Goal: Information Seeking & Learning: Check status

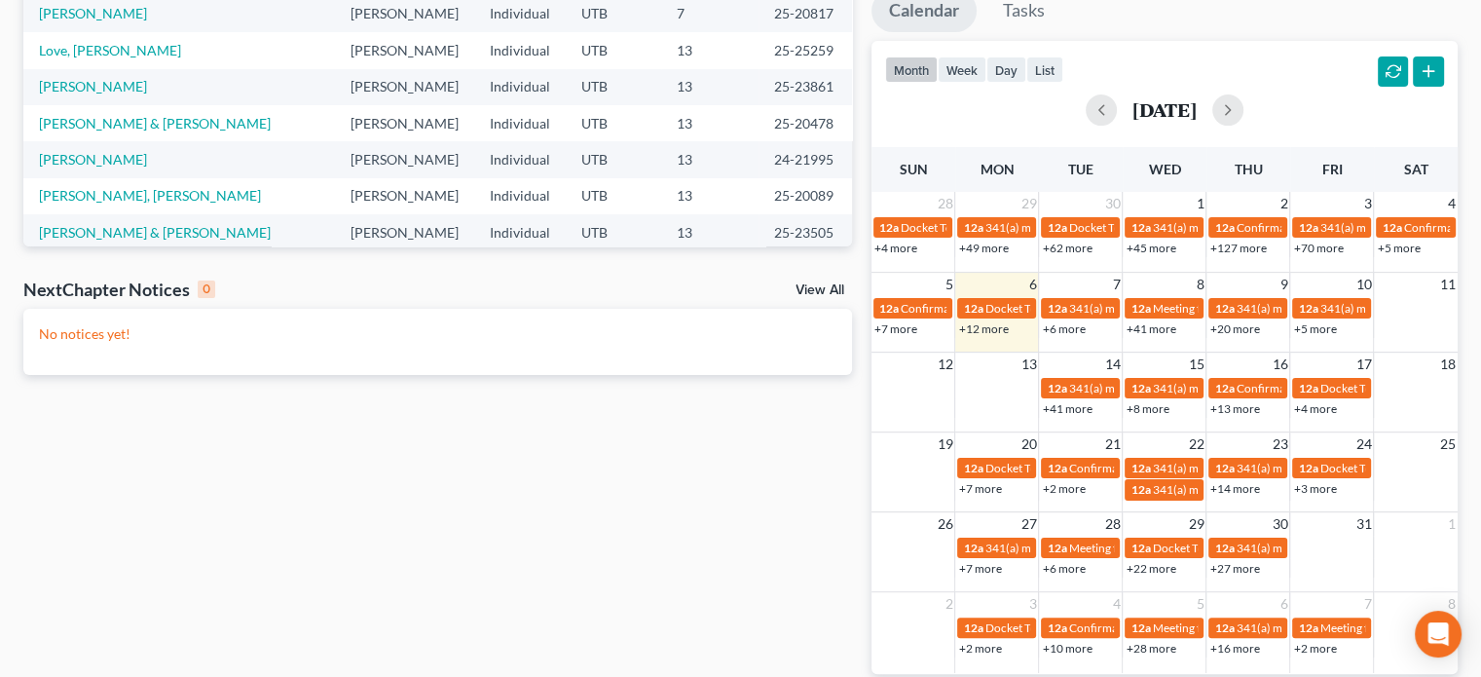
scroll to position [360, 0]
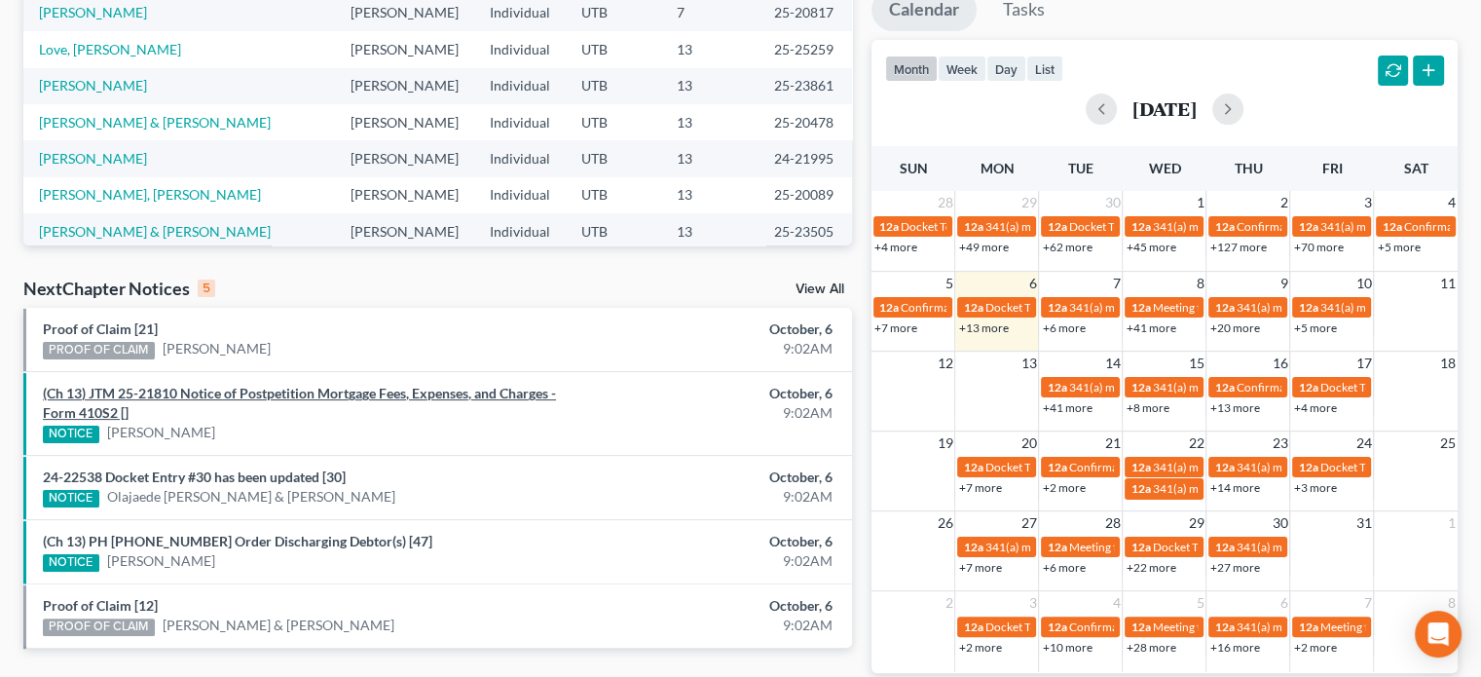
scroll to position [447, 0]
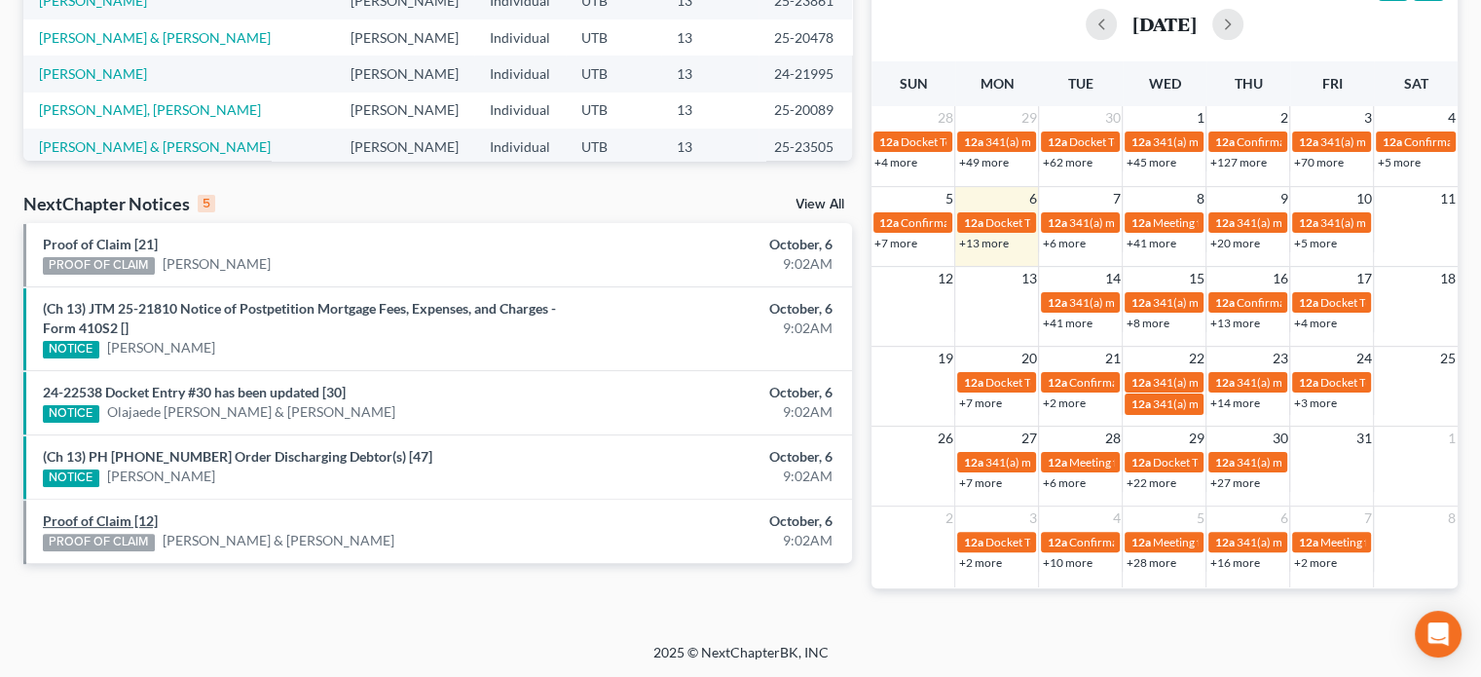
click at [122, 517] on link "Proof of Claim [12]" at bounding box center [100, 520] width 115 height 17
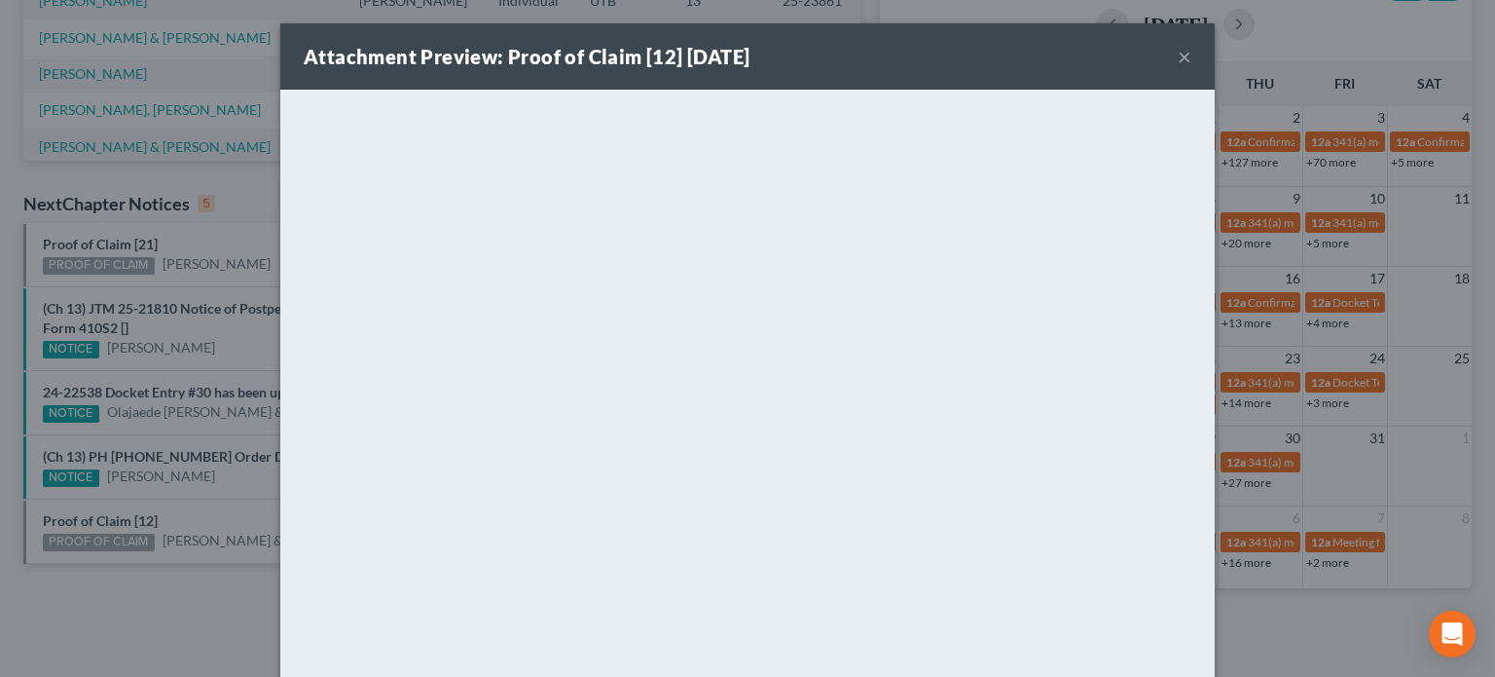
click at [165, 456] on div "Attachment Preview: Proof of Claim [12] 10/06/2025 × <object ng-attr-data='http…" at bounding box center [747, 338] width 1495 height 677
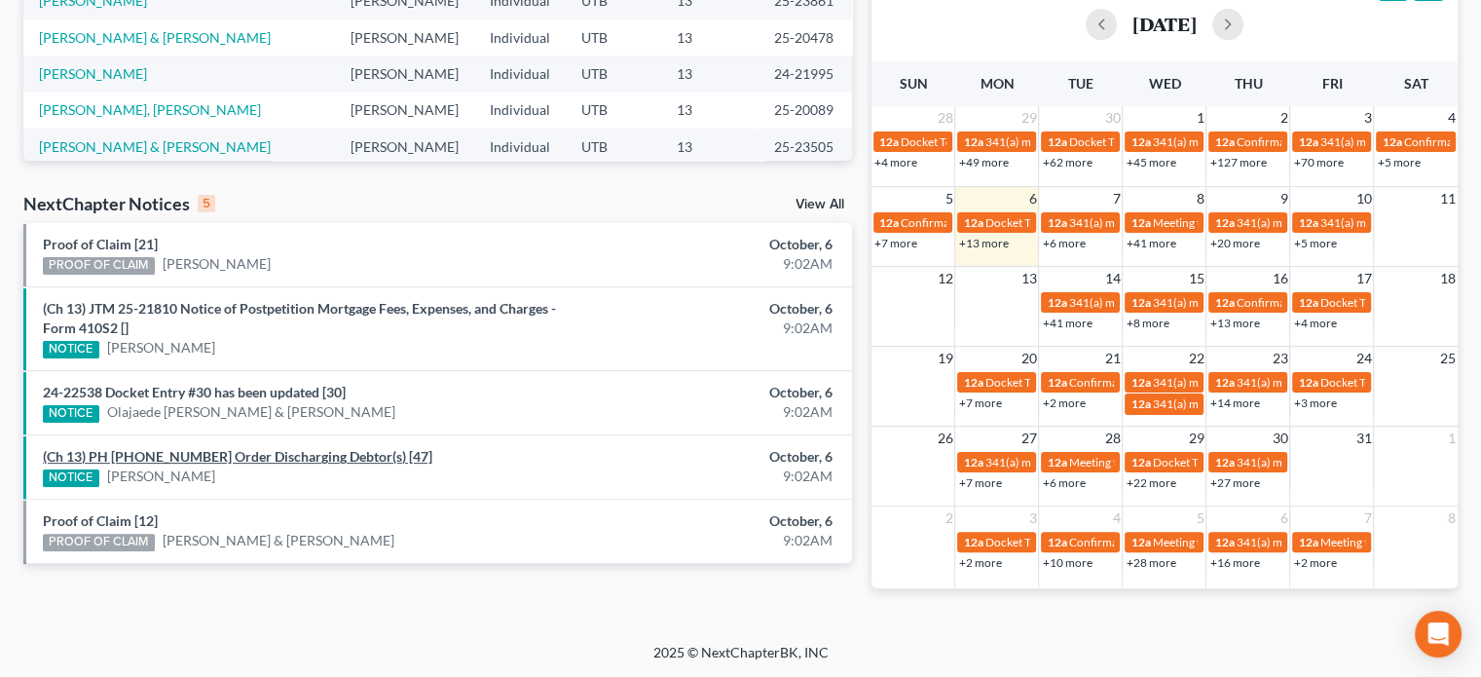
click at [165, 456] on link "(Ch 13) PH 22-21535 Order Discharging Debtor(s) [47]" at bounding box center [237, 456] width 389 height 17
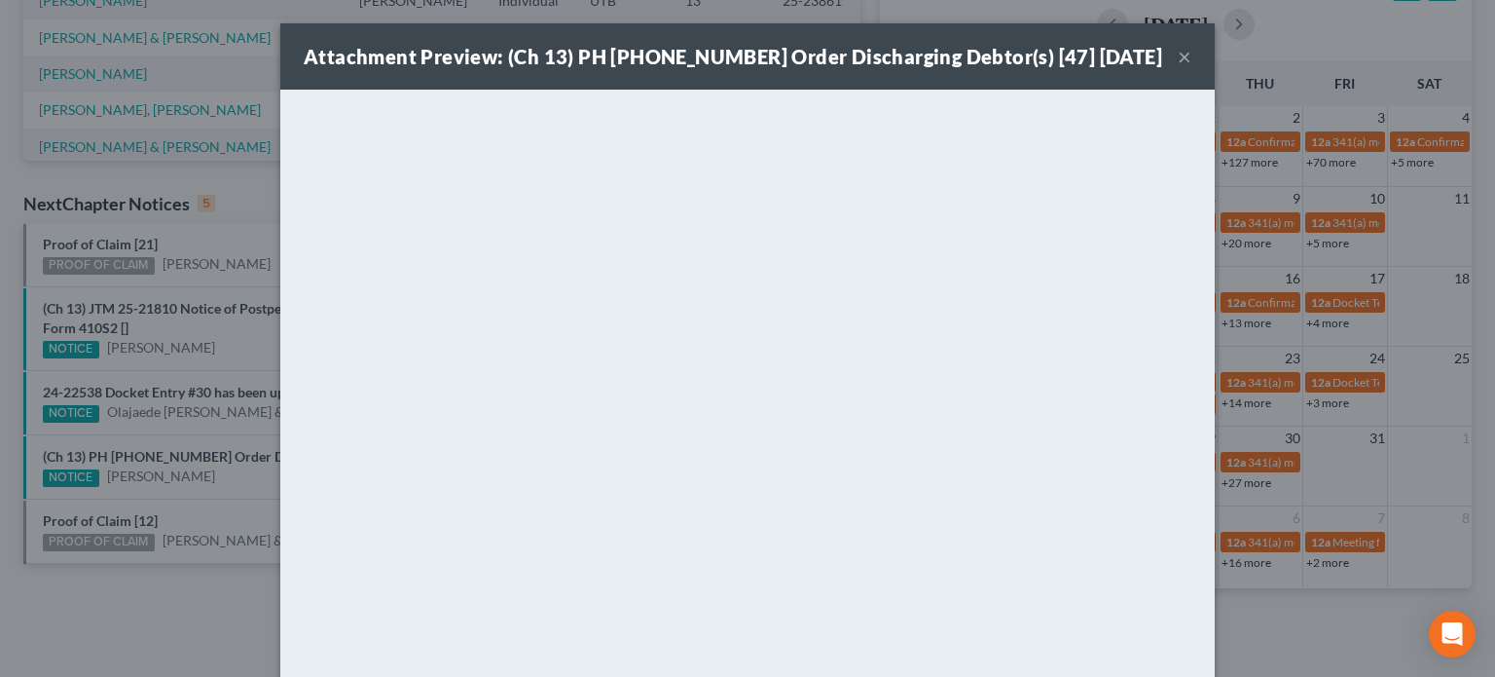
click at [167, 427] on div "Attachment Preview: (Ch 13) PH 22-21535 Order Discharging Debtor(s) [47] 10/06/…" at bounding box center [747, 338] width 1495 height 677
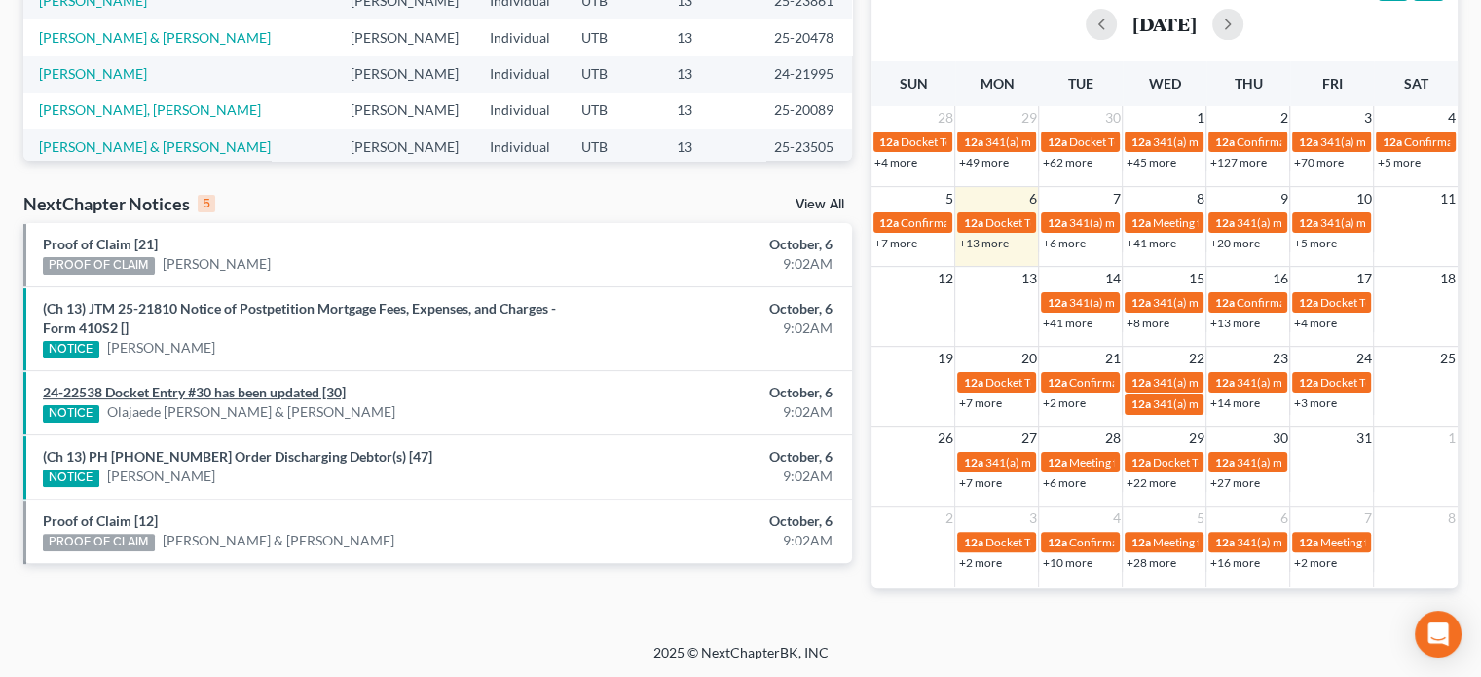
click at [174, 386] on link "24-22538 Docket Entry #30 has been updated [30]" at bounding box center [194, 392] width 303 height 17
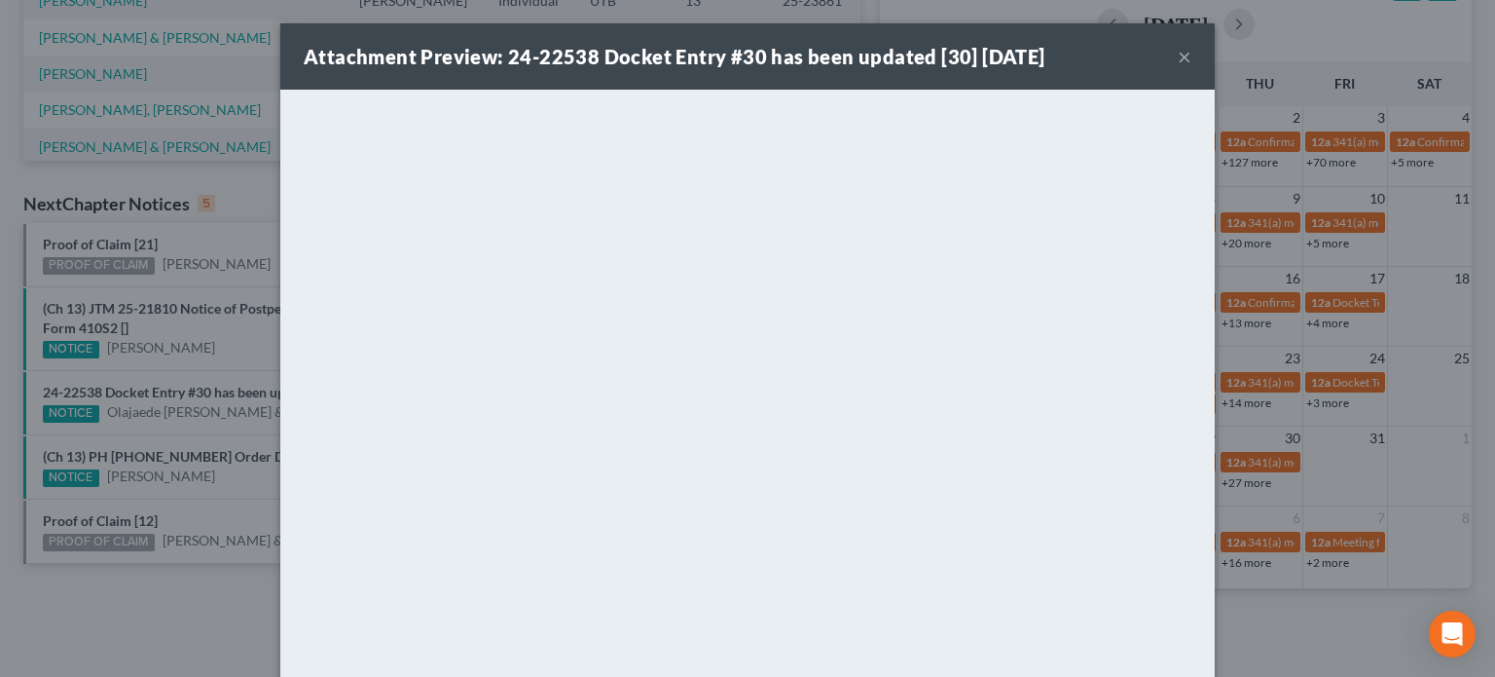
click at [208, 360] on div "Attachment Preview: 24-22538 Docket Entry #30 has been updated [30] 10/06/2025 …" at bounding box center [747, 338] width 1495 height 677
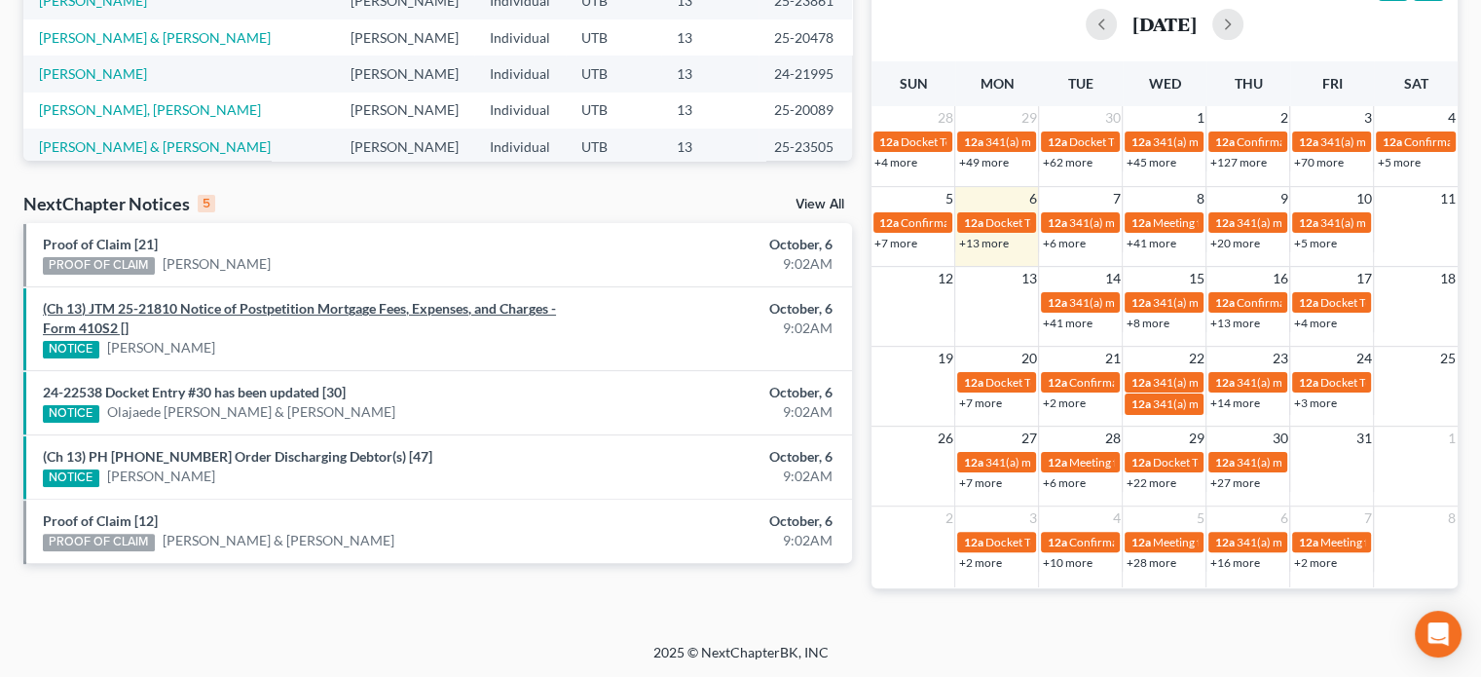
click at [207, 302] on link "(Ch 13) JTM 25-21810 Notice of Postpetition Mortgage Fees, Expenses, and Charge…" at bounding box center [299, 318] width 513 height 36
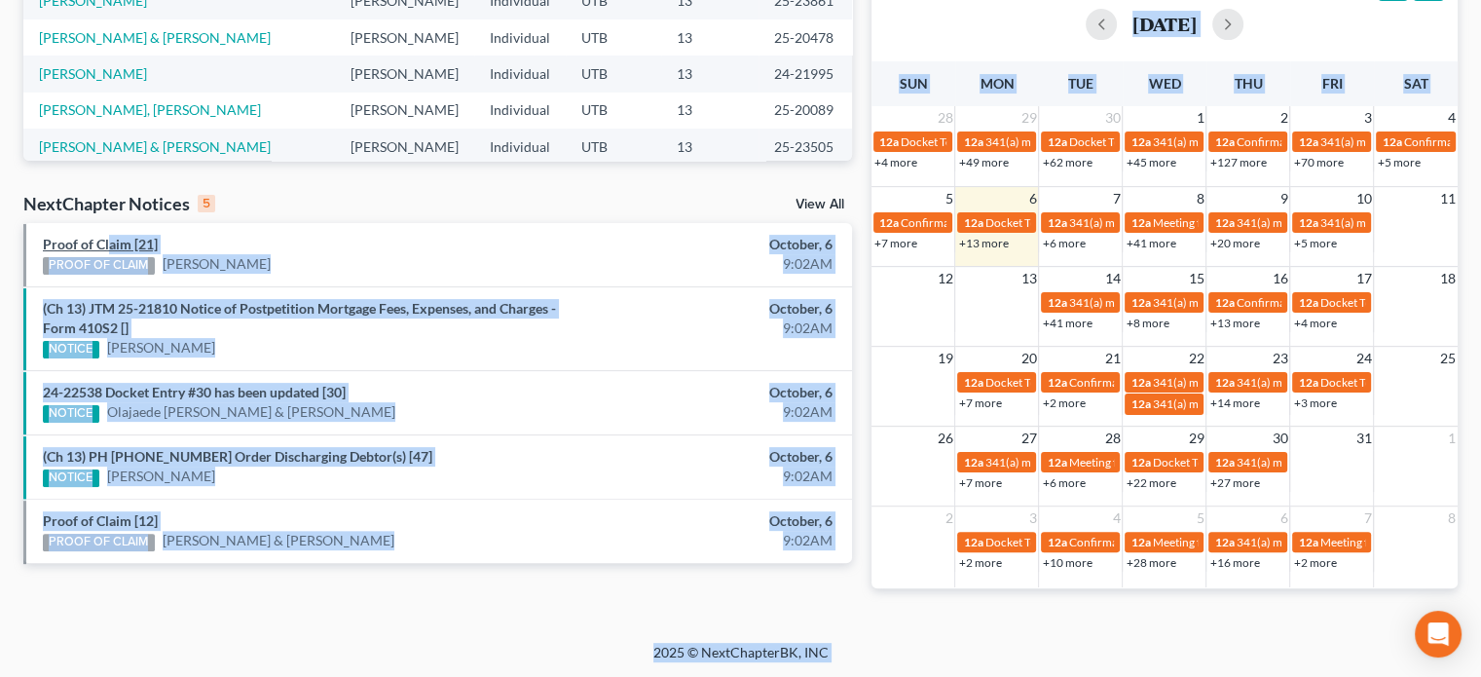
drag, startPoint x: 188, startPoint y: 277, endPoint x: 109, endPoint y: 240, distance: 87.1
click at [109, 240] on link "Proof of Claim [21]" at bounding box center [100, 244] width 115 height 17
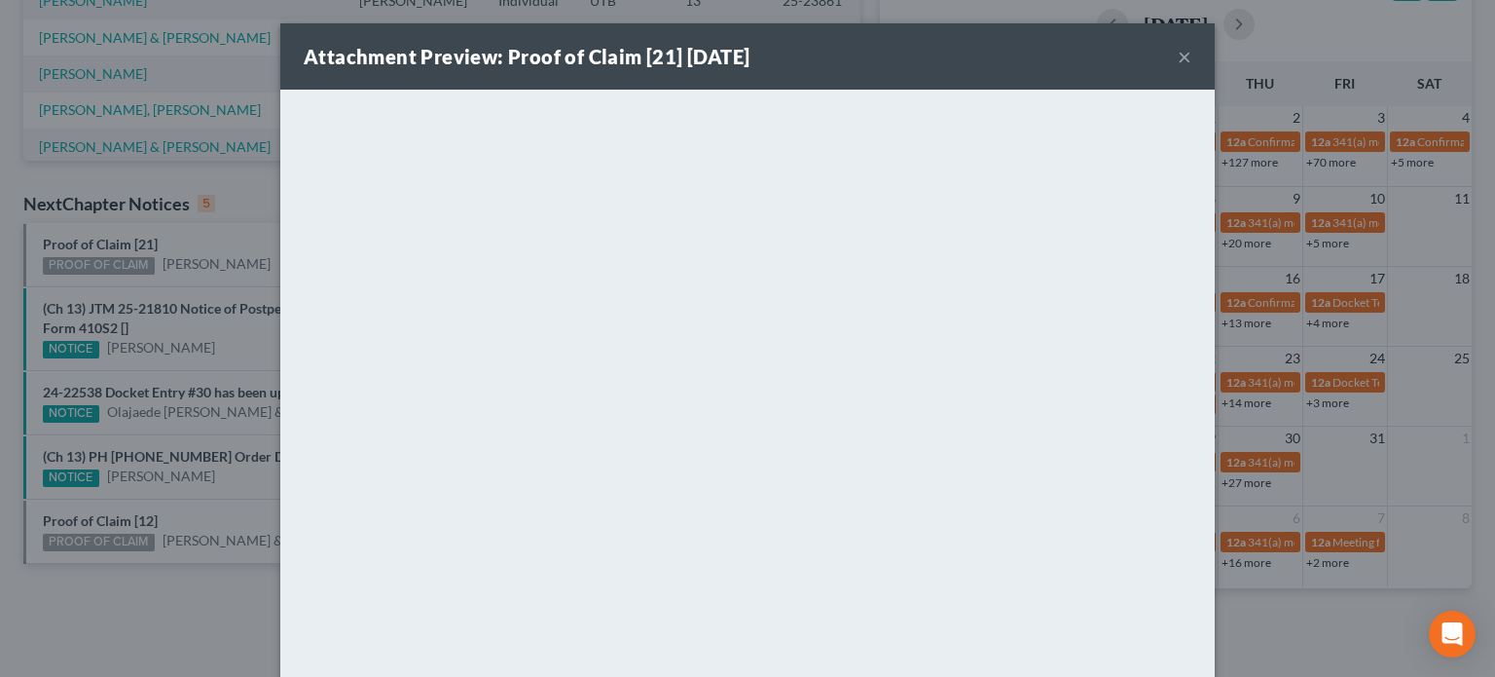
click at [222, 224] on div "Attachment Preview: Proof of Claim [21] 10/06/2025 × <object ng-attr-data='http…" at bounding box center [747, 338] width 1495 height 677
